Goal: Task Accomplishment & Management: Complete application form

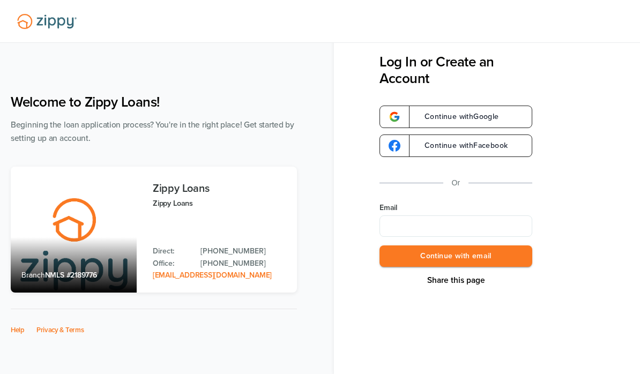
scroll to position [47, 0]
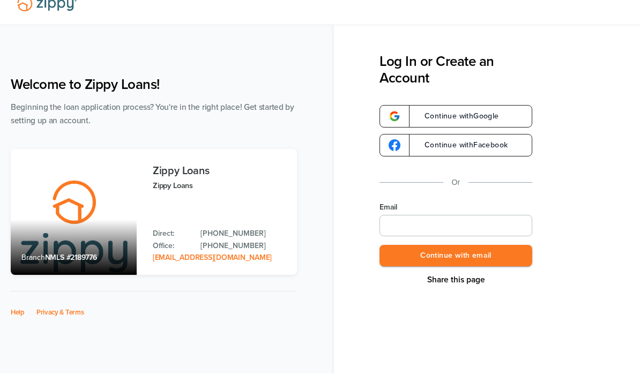
click at [481, 221] on input "Email" at bounding box center [456, 226] width 153 height 21
click at [496, 230] on input "Email" at bounding box center [456, 226] width 153 height 21
click at [508, 258] on button "Continue with email" at bounding box center [456, 257] width 153 height 22
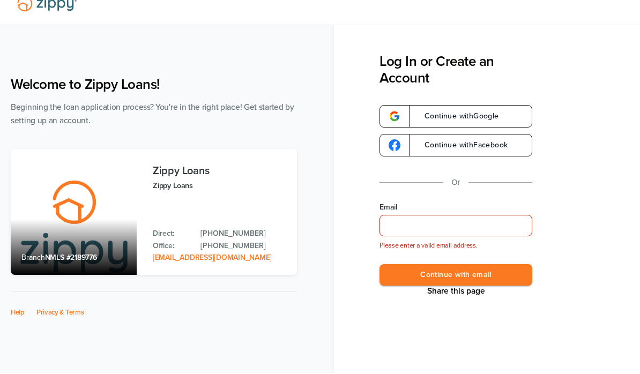
click at [452, 220] on input "Email" at bounding box center [456, 226] width 153 height 21
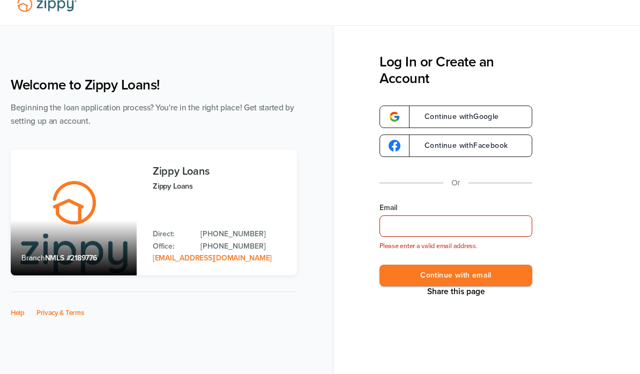
scroll to position [0, 0]
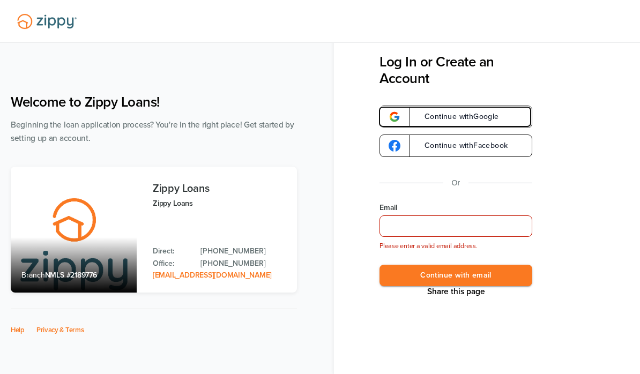
click at [504, 114] on link "Continue with Google" at bounding box center [456, 117] width 153 height 23
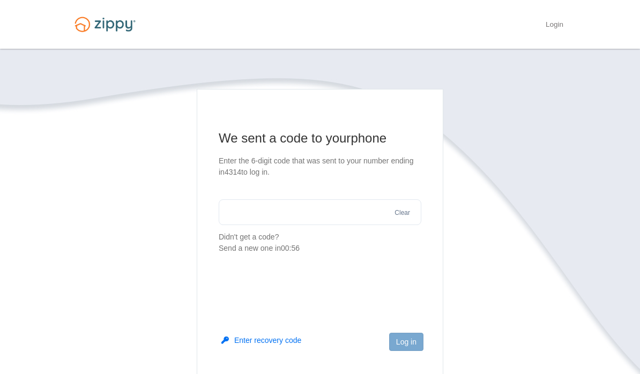
click at [310, 214] on input "text" at bounding box center [320, 212] width 203 height 26
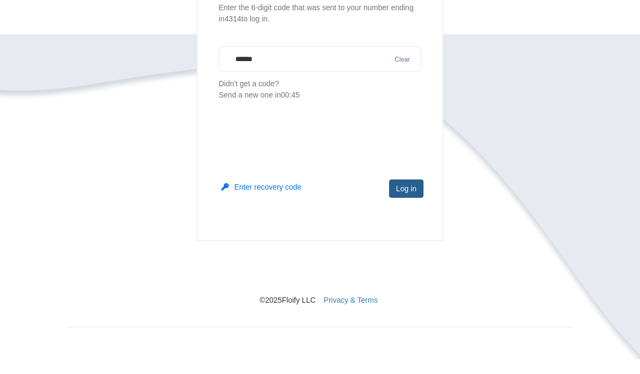
type input "******"
click at [409, 194] on button "Log in" at bounding box center [406, 203] width 34 height 18
